Goal: Task Accomplishment & Management: Use online tool/utility

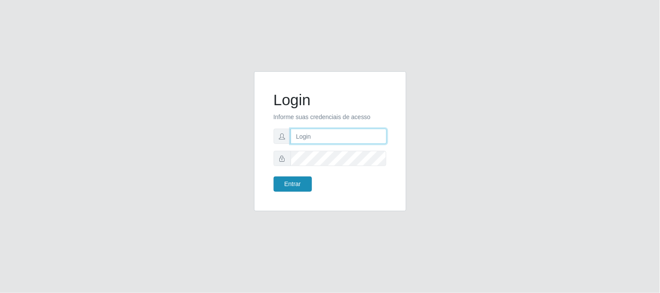
type input "elvis@casatudo"
click at [309, 179] on button "Entrar" at bounding box center [293, 184] width 38 height 15
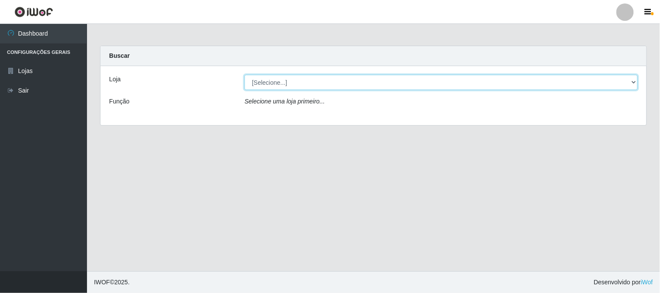
click at [633, 81] on select "[Selecione...] Casatudo BR" at bounding box center [442, 82] width 394 height 15
select select "197"
click at [245, 75] on select "[Selecione...] Casatudo BR" at bounding box center [442, 82] width 394 height 15
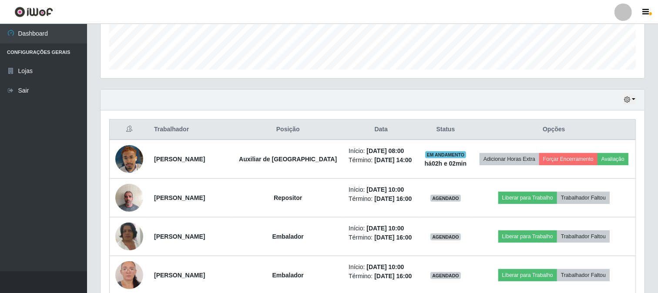
scroll to position [290, 0]
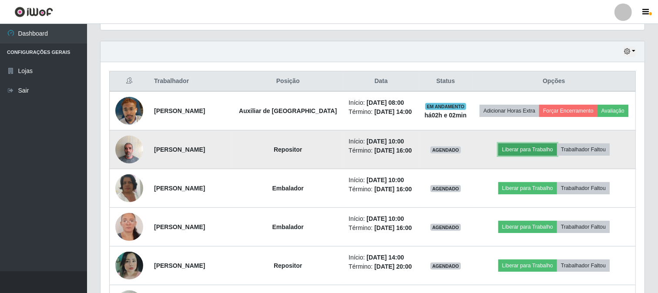
click at [510, 147] on button "Liberar para Trabalho" at bounding box center [527, 150] width 59 height 12
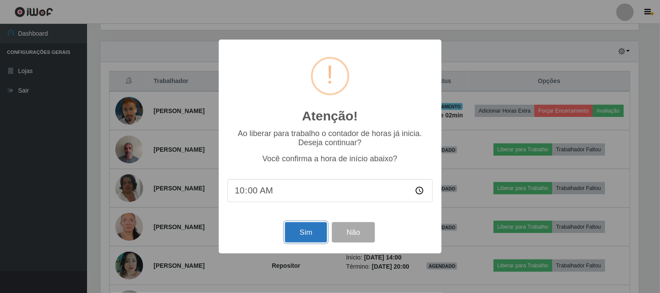
click at [316, 224] on button "Sim" at bounding box center [306, 232] width 42 height 20
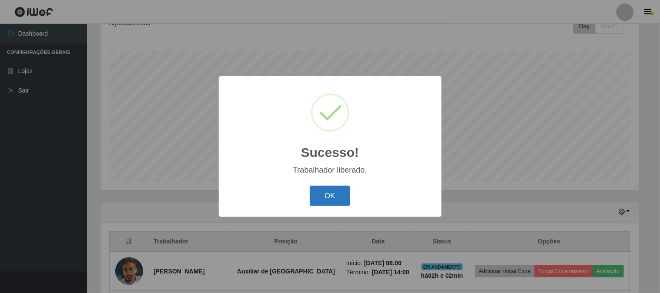
click at [340, 196] on button "OK" at bounding box center [330, 196] width 40 height 20
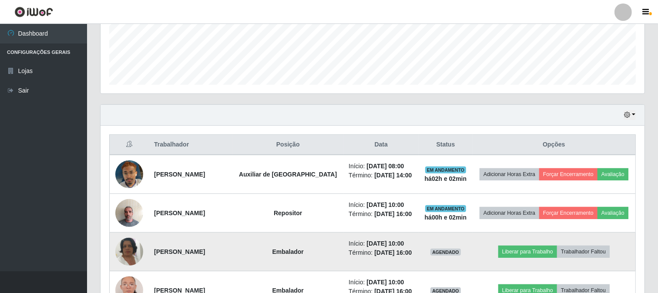
scroll to position [275, 0]
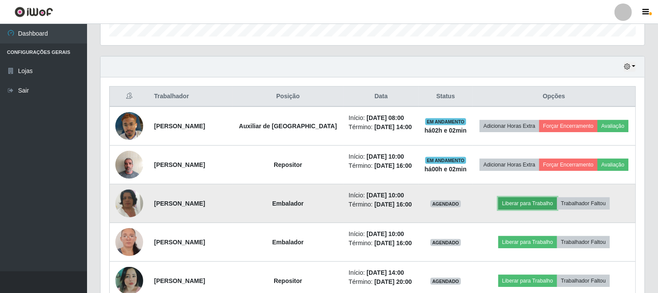
click at [524, 199] on button "Liberar para Trabalho" at bounding box center [527, 204] width 59 height 12
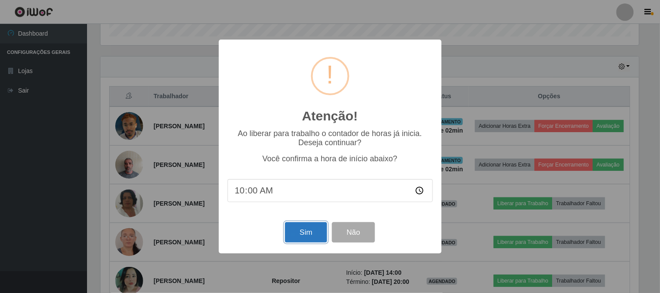
click at [297, 230] on button "Sim" at bounding box center [306, 232] width 42 height 20
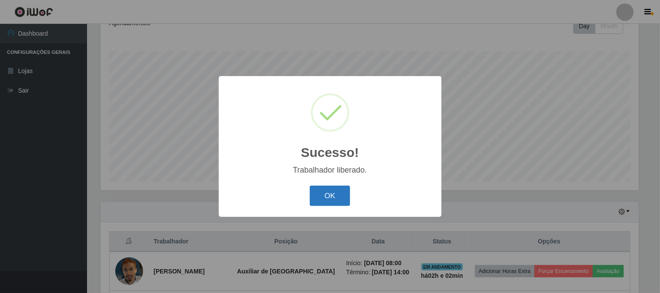
click at [338, 186] on button "OK" at bounding box center [330, 196] width 40 height 20
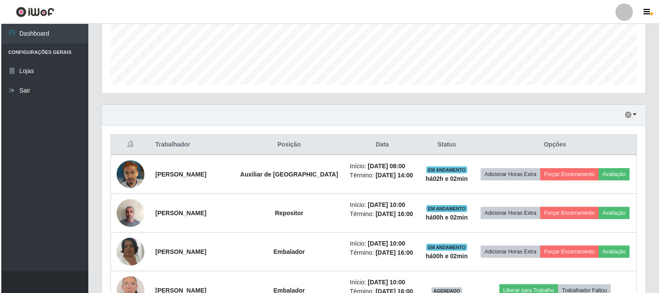
scroll to position [401, 0]
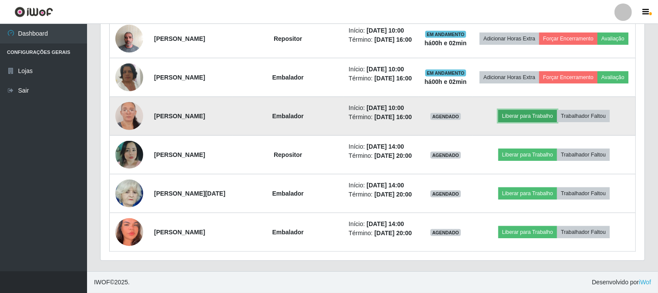
click at [520, 114] on button "Liberar para Trabalho" at bounding box center [527, 116] width 59 height 12
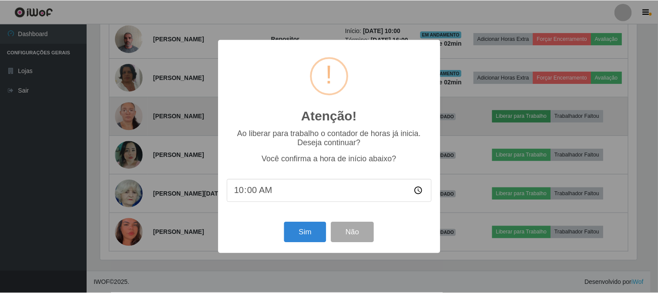
scroll to position [180, 538]
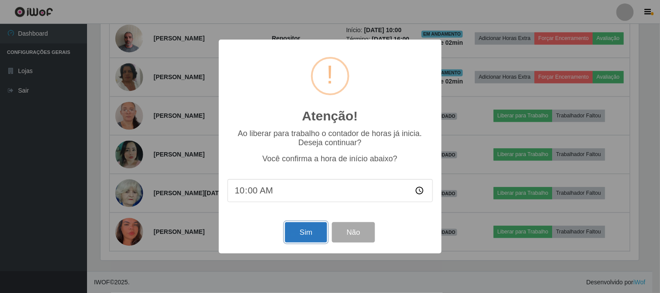
click at [305, 237] on button "Sim" at bounding box center [306, 232] width 42 height 20
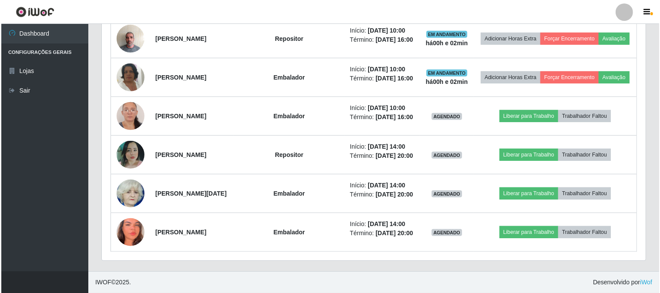
scroll to position [0, 0]
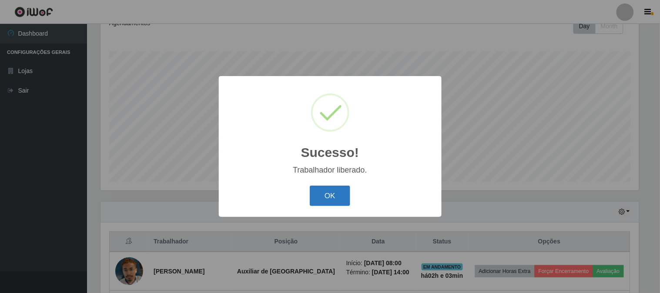
click at [336, 194] on button "OK" at bounding box center [330, 196] width 40 height 20
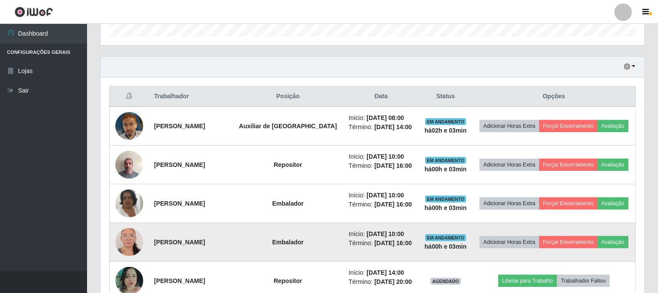
scroll to position [401, 0]
